Goal: Transaction & Acquisition: Download file/media

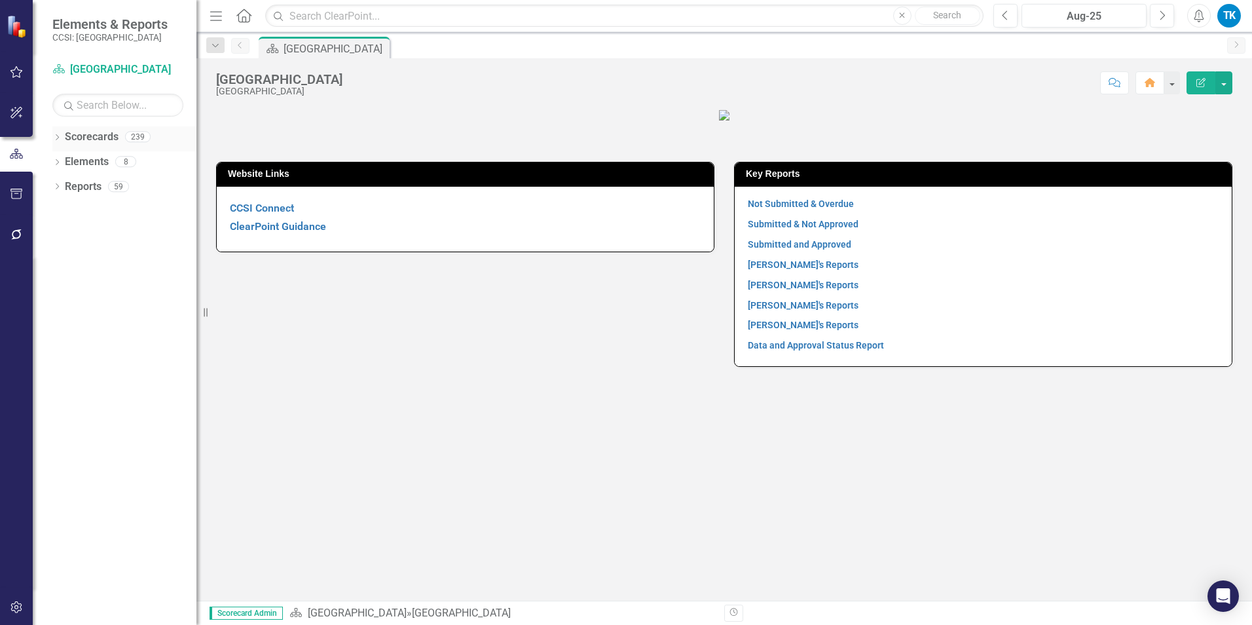
click at [55, 135] on icon "Dropdown" at bounding box center [56, 138] width 9 height 7
click at [75, 164] on link "[GEOGRAPHIC_DATA]" at bounding box center [134, 162] width 124 height 15
click at [66, 161] on icon at bounding box center [64, 161] width 3 height 7
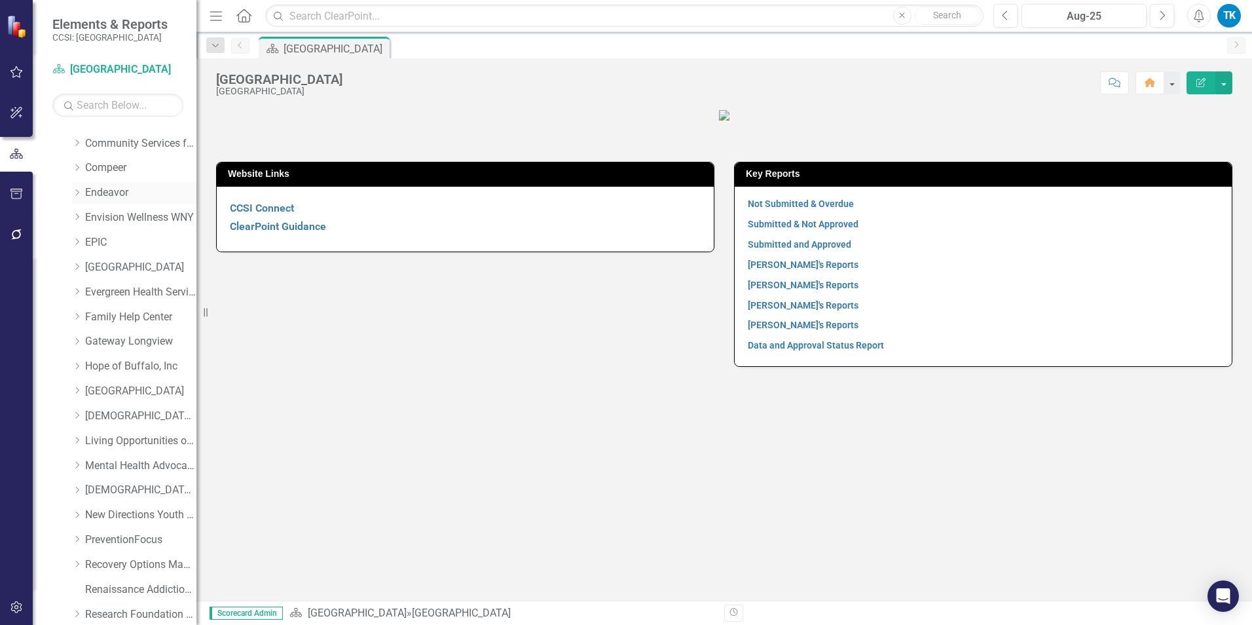
scroll to position [262, 0]
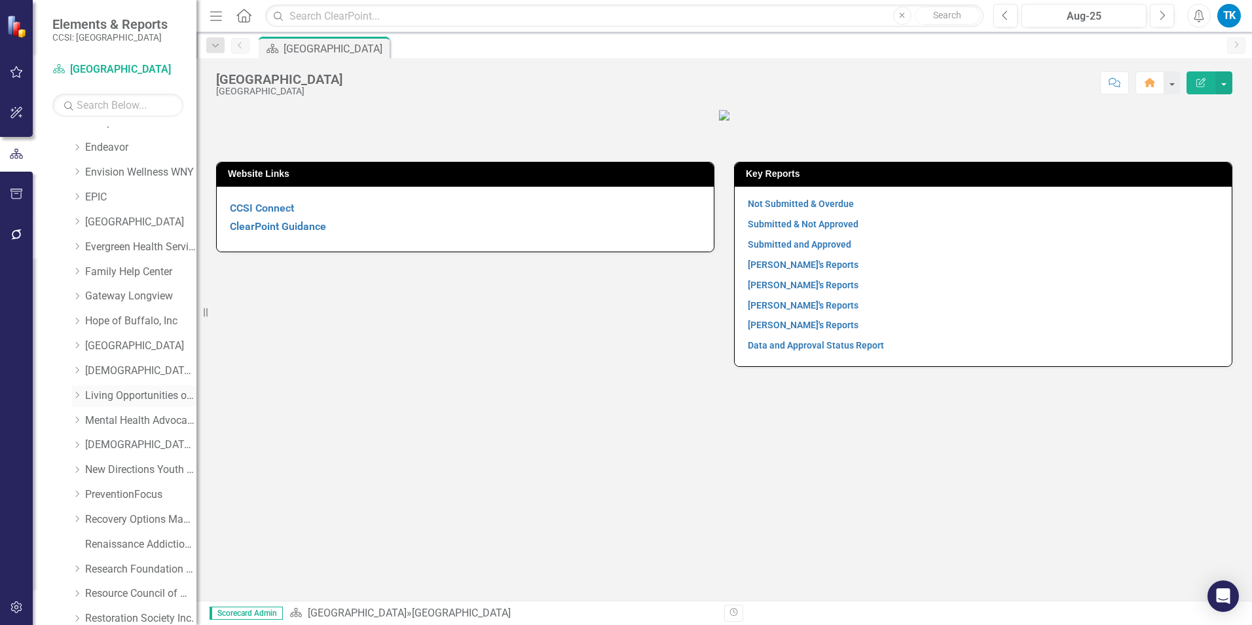
click at [77, 390] on div "Dropdown" at bounding box center [77, 395] width 10 height 11
click at [137, 517] on link "Reintegration" at bounding box center [147, 519] width 98 height 15
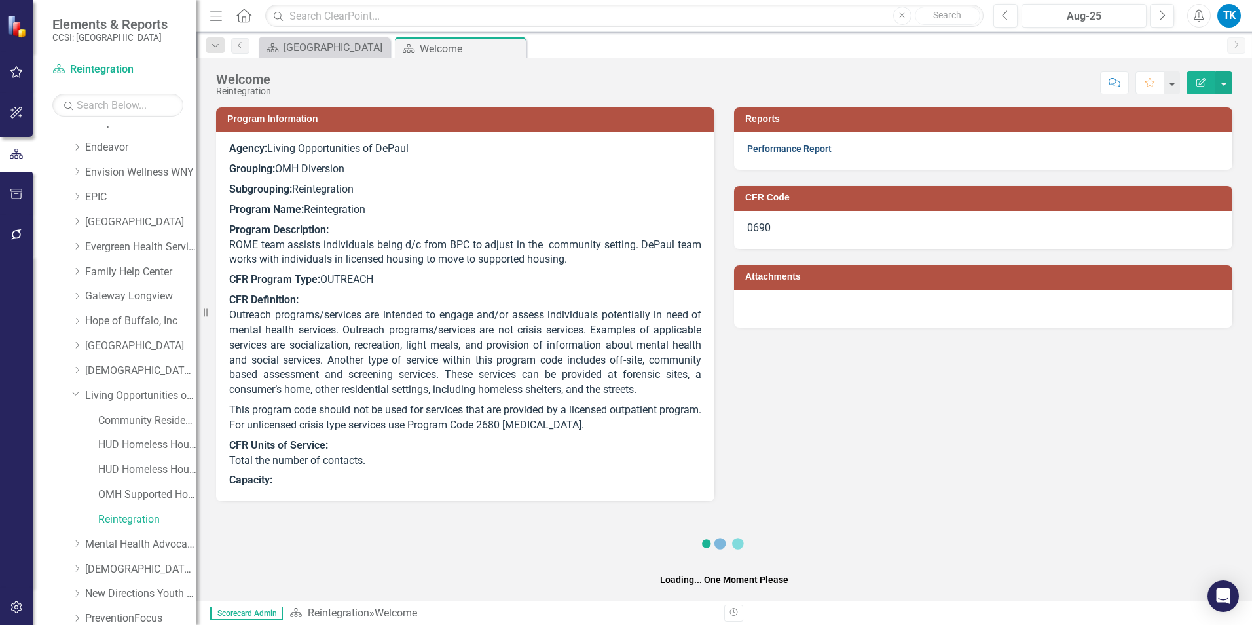
click at [781, 149] on link "Performance Report" at bounding box center [789, 148] width 84 height 10
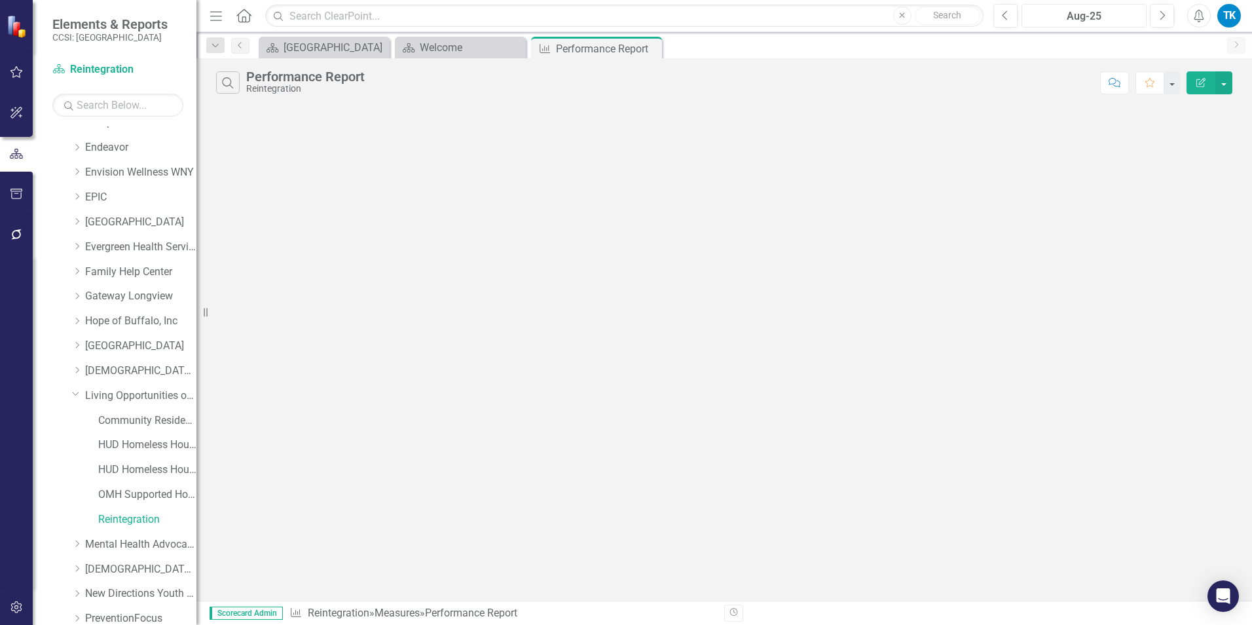
click at [1101, 14] on div "Aug-25" at bounding box center [1084, 17] width 116 height 16
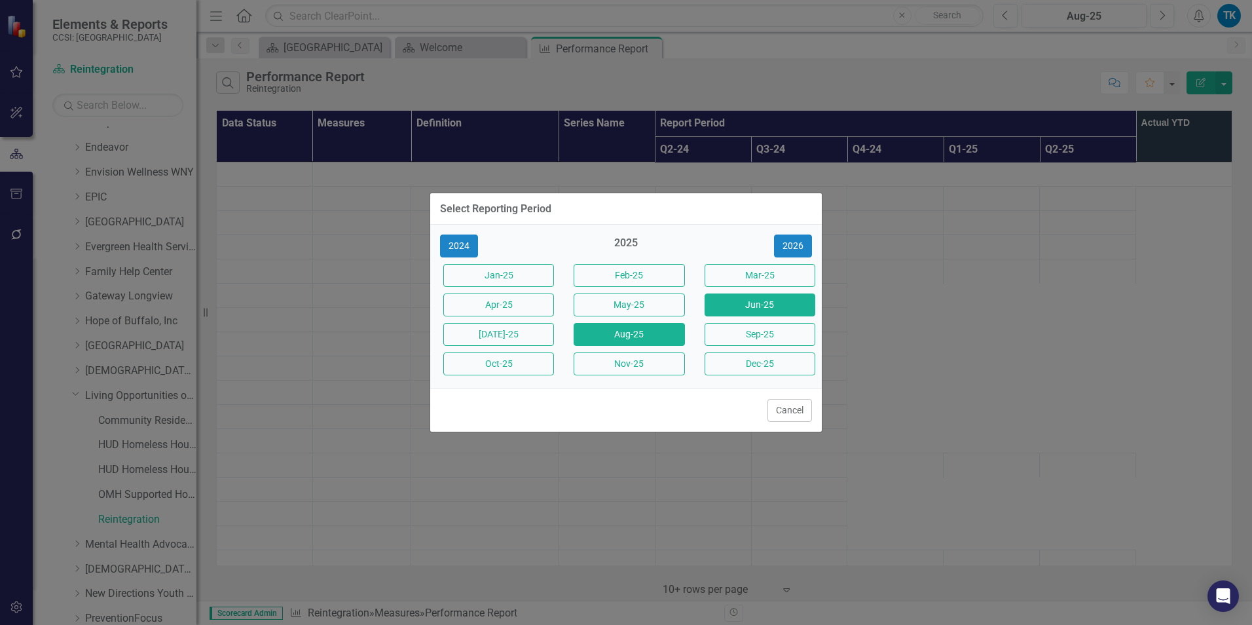
click at [769, 305] on button "Jun-25" at bounding box center [760, 304] width 111 height 23
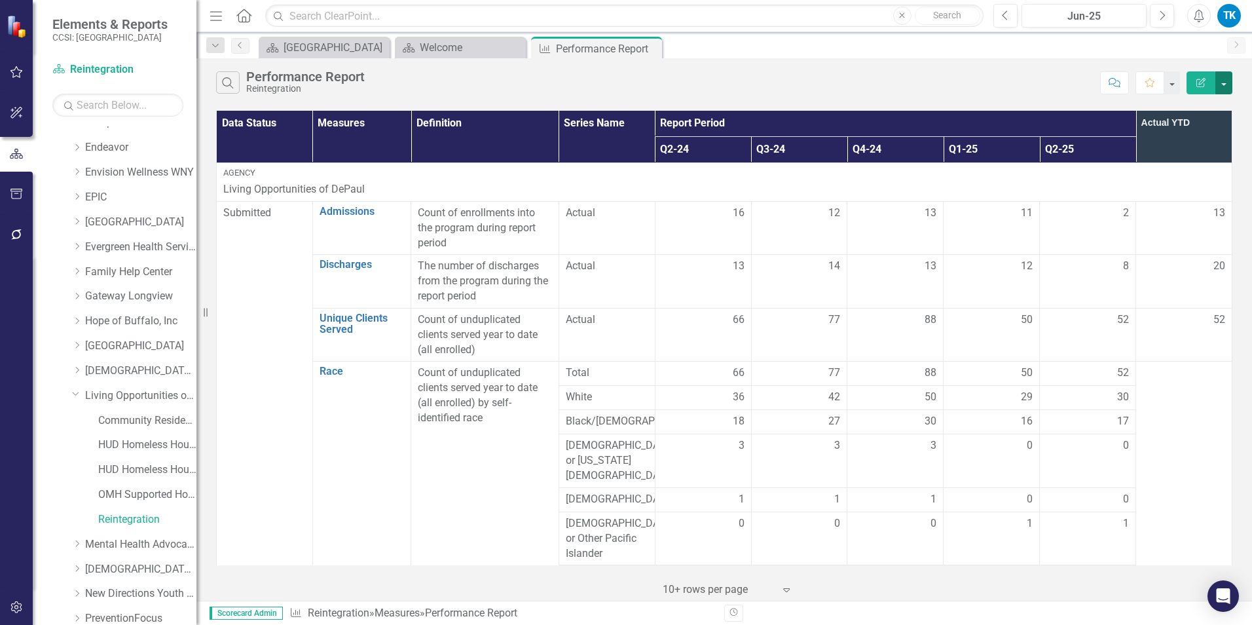
click at [1221, 82] on button "button" at bounding box center [1223, 82] width 17 height 23
click at [1198, 151] on link "Excel Export to Excel" at bounding box center [1179, 157] width 103 height 24
click at [1224, 80] on button "button" at bounding box center [1223, 82] width 17 height 23
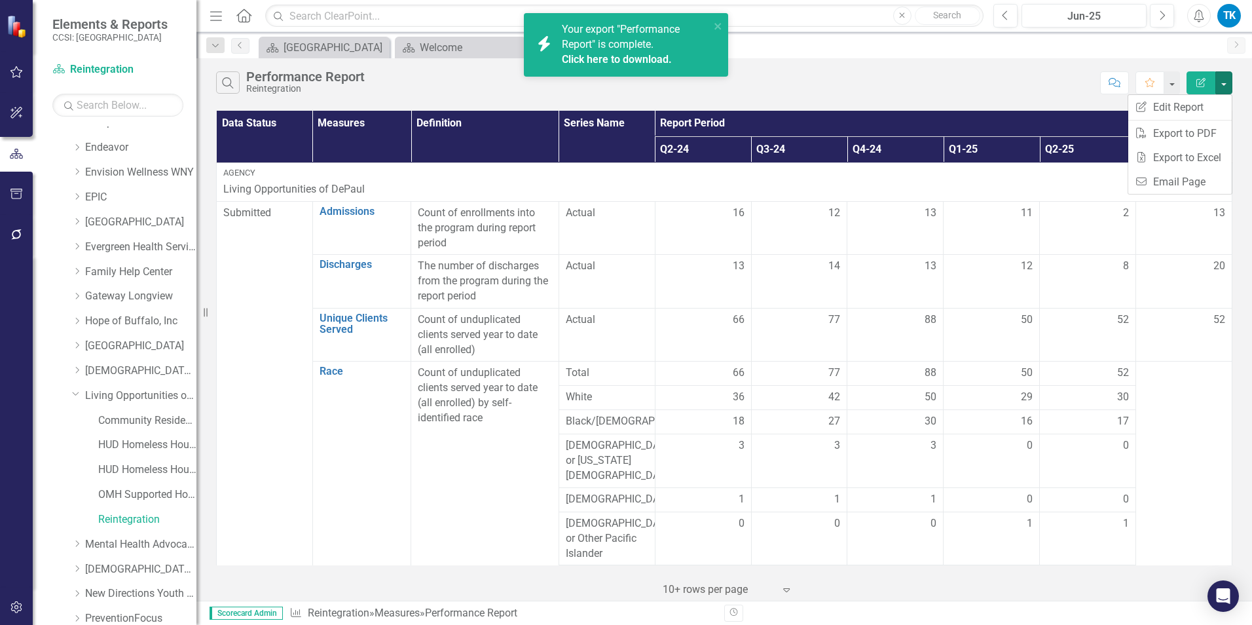
click at [619, 48] on span "Your export "Performance Report" is complete. Click here to download." at bounding box center [634, 45] width 145 height 45
